Goal: Task Accomplishment & Management: Manage account settings

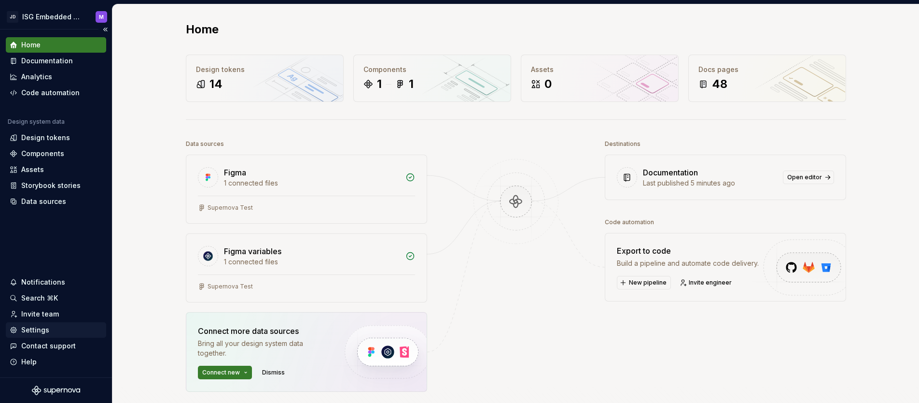
click at [34, 331] on div "Settings" at bounding box center [35, 330] width 28 height 10
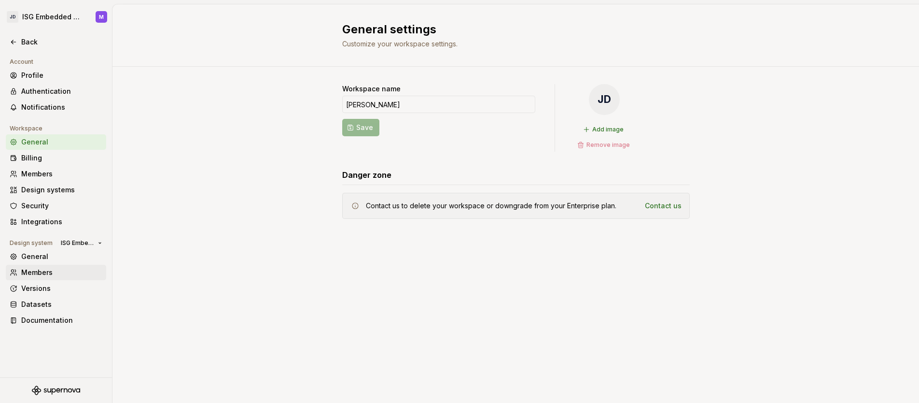
click at [42, 271] on div "Members" at bounding box center [61, 272] width 81 height 10
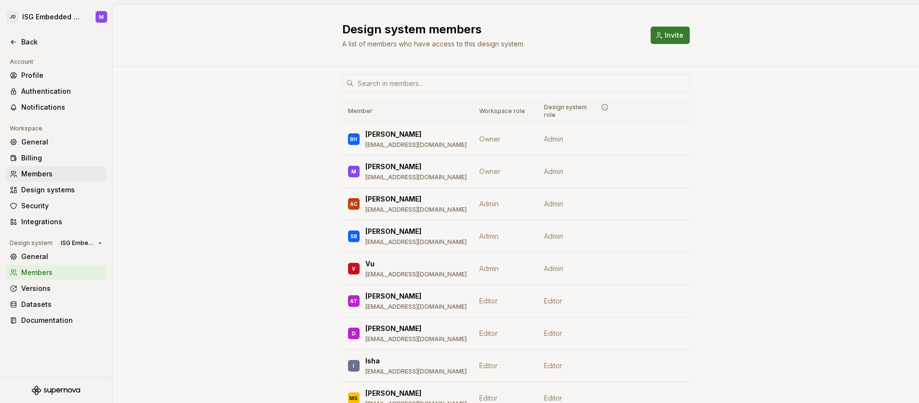
click at [31, 172] on div "Members" at bounding box center [61, 174] width 81 height 10
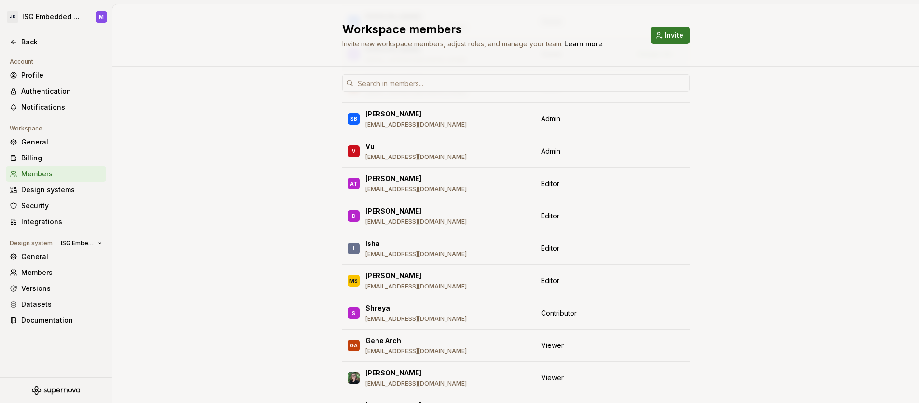
scroll to position [146, 0]
click at [634, 182] on span "Change role" at bounding box center [636, 183] width 35 height 8
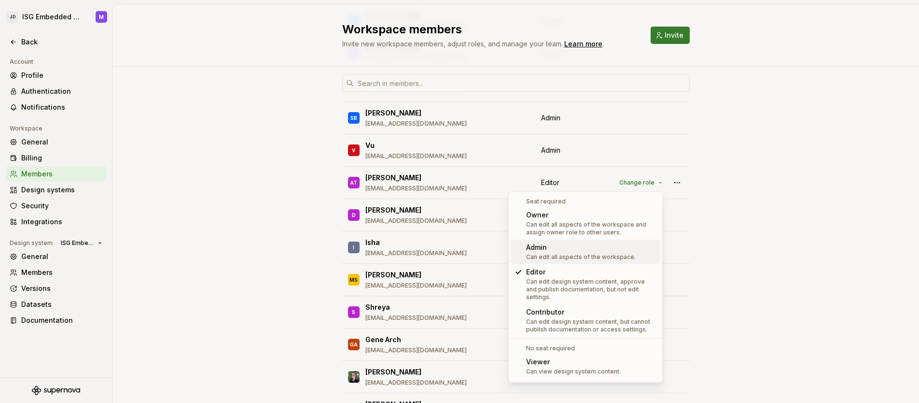
click at [604, 254] on div "Can edit all aspects of the workspace." at bounding box center [581, 257] width 110 height 8
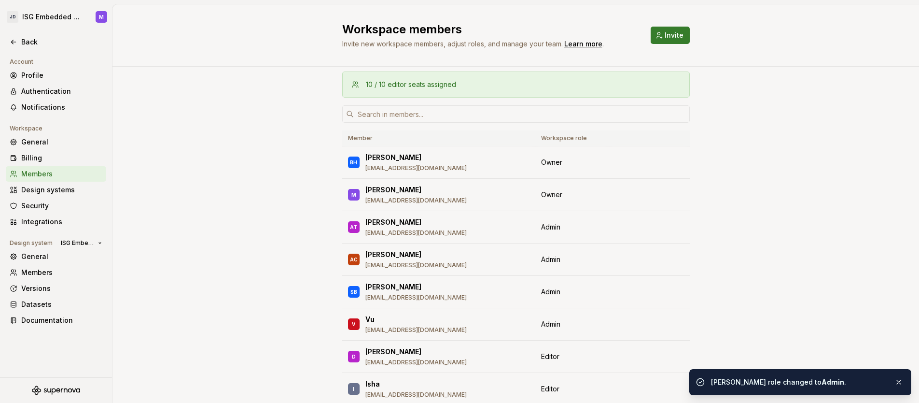
scroll to position [0, 0]
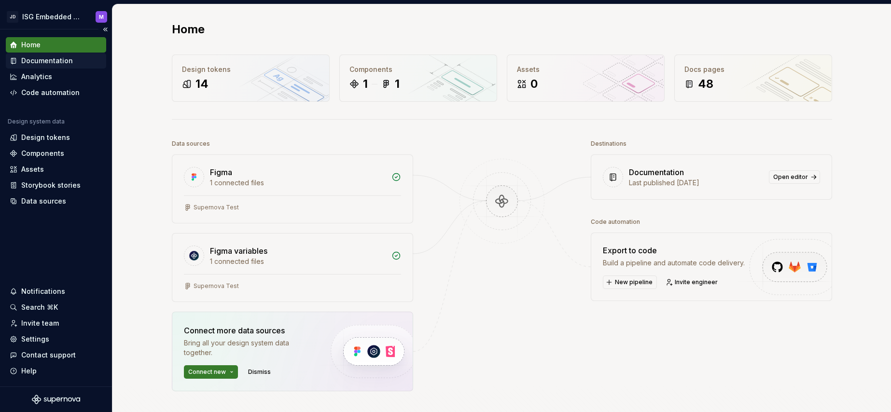
click at [29, 61] on div "Documentation" at bounding box center [47, 61] width 52 height 10
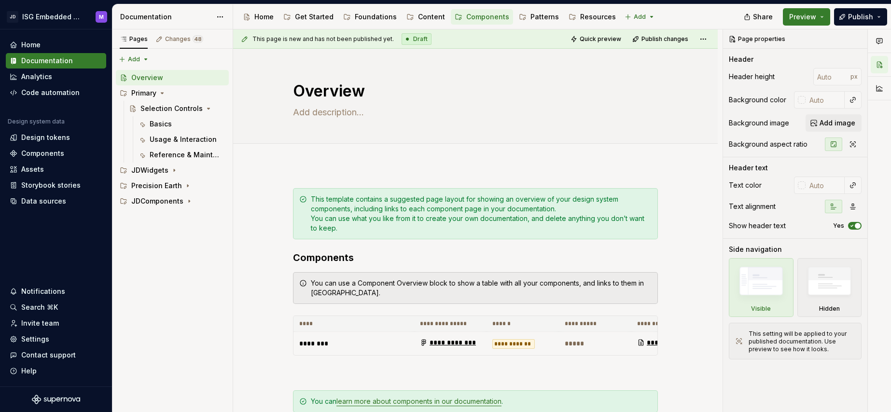
type textarea "*"
